Goal: Task Accomplishment & Management: Use online tool/utility

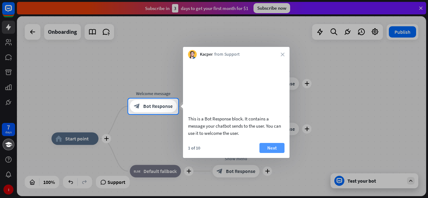
click at [278, 153] on button "Next" at bounding box center [271, 148] width 25 height 10
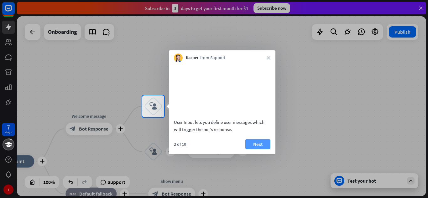
click at [255, 149] on button "Next" at bounding box center [257, 144] width 25 height 10
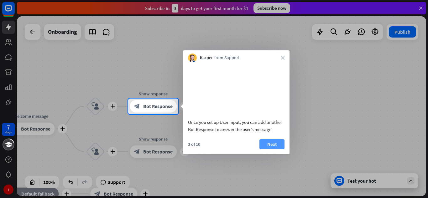
click at [267, 149] on button "Next" at bounding box center [271, 144] width 25 height 10
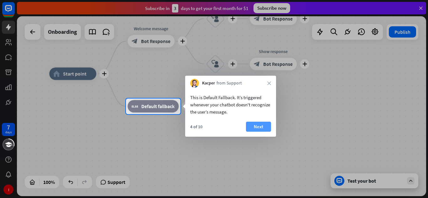
click at [259, 128] on button "Next" at bounding box center [258, 127] width 25 height 10
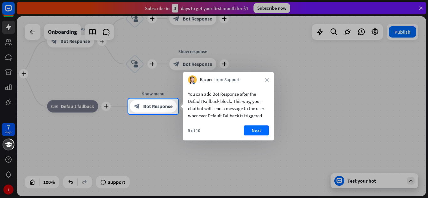
click at [259, 128] on button "Next" at bounding box center [256, 131] width 25 height 10
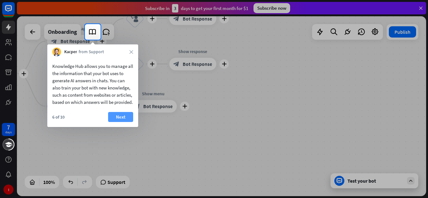
click at [119, 122] on button "Next" at bounding box center [120, 117] width 25 height 10
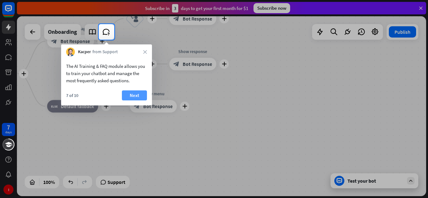
click at [138, 98] on button "Next" at bounding box center [134, 96] width 25 height 10
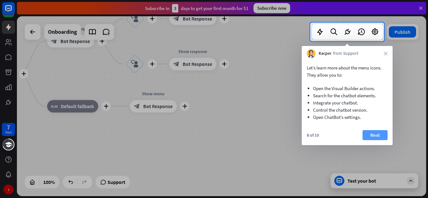
click at [368, 132] on button "Next" at bounding box center [374, 135] width 25 height 10
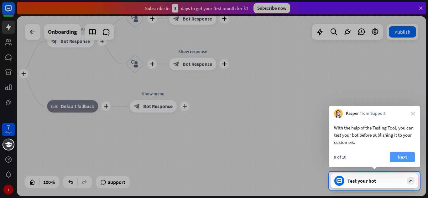
click at [405, 157] on button "Next" at bounding box center [402, 157] width 25 height 10
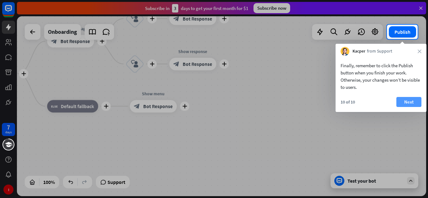
click at [415, 106] on button "Next" at bounding box center [408, 102] width 25 height 10
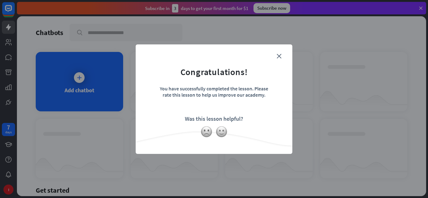
click at [269, 70] on form "Congratulations! You have successfully completed the lesson. Please rate this l…" at bounding box center [213, 89] width 141 height 75
click at [278, 58] on icon "close" at bounding box center [279, 56] width 5 height 5
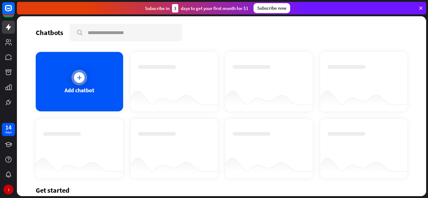
click at [89, 73] on div "Add chatbot" at bounding box center [79, 82] width 87 height 60
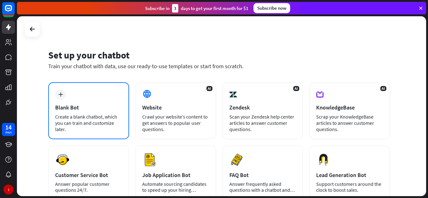
click at [82, 105] on div "Blank Bot" at bounding box center [88, 107] width 67 height 7
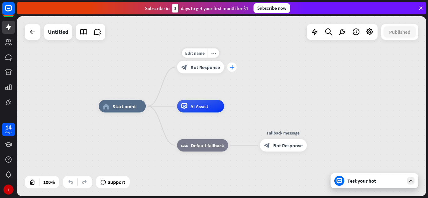
click at [232, 70] on div "plus" at bounding box center [231, 67] width 9 height 9
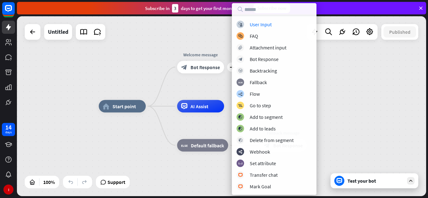
click at [149, 34] on div "home_2 Start point plus Welcome message block_bot_response Bot Response AI Assi…" at bounding box center [221, 106] width 409 height 180
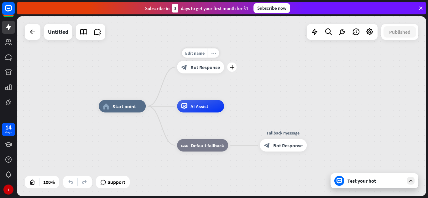
click at [215, 56] on div "more_horiz" at bounding box center [214, 53] width 12 height 9
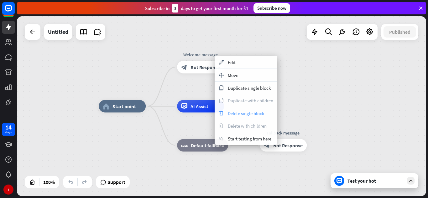
click at [255, 118] on div "trash Delete single block" at bounding box center [246, 113] width 63 height 13
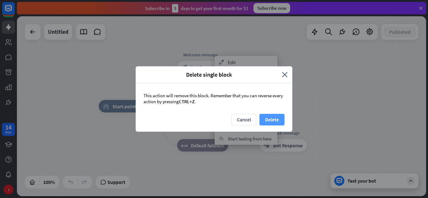
click at [272, 119] on button "Delete" at bounding box center [271, 120] width 25 height 12
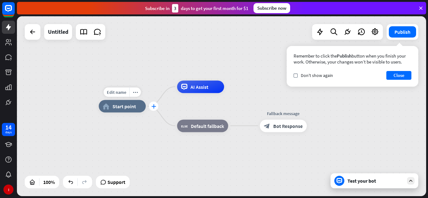
click at [156, 107] on div "plus" at bounding box center [153, 106] width 9 height 9
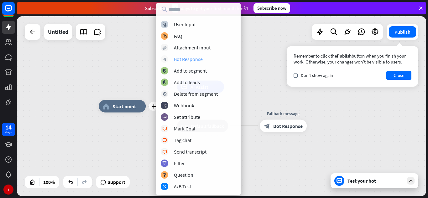
click at [189, 61] on div "Bot Response" at bounding box center [188, 59] width 29 height 6
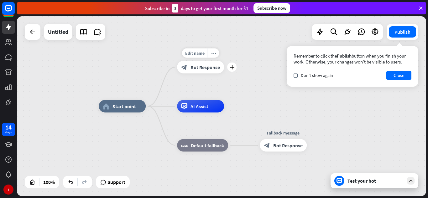
click at [184, 68] on icon "block_bot_response" at bounding box center [184, 67] width 6 height 6
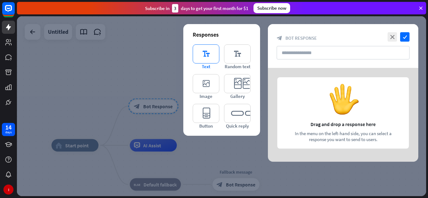
click at [197, 53] on icon "editor_text" at bounding box center [206, 53] width 27 height 19
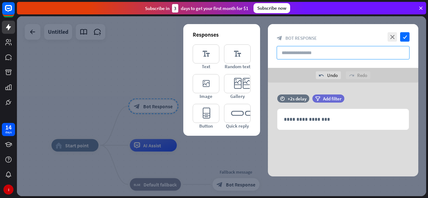
click at [332, 57] on input "text" at bounding box center [343, 52] width 133 height 13
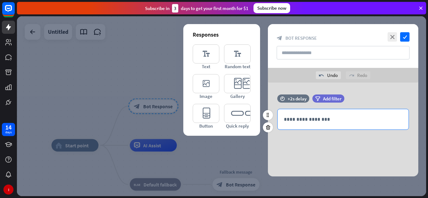
click at [311, 119] on p "**********" at bounding box center [343, 120] width 118 height 8
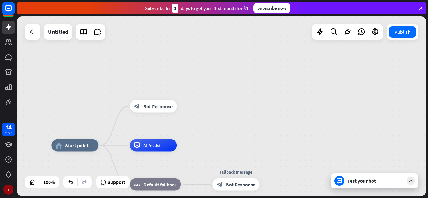
click at [7, 185] on div "I" at bounding box center [8, 190] width 10 height 10
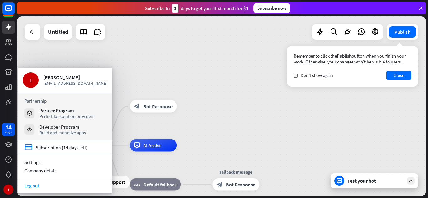
click at [38, 186] on link "Log out" at bounding box center [65, 186] width 94 height 8
